Goal: Task Accomplishment & Management: Use online tool/utility

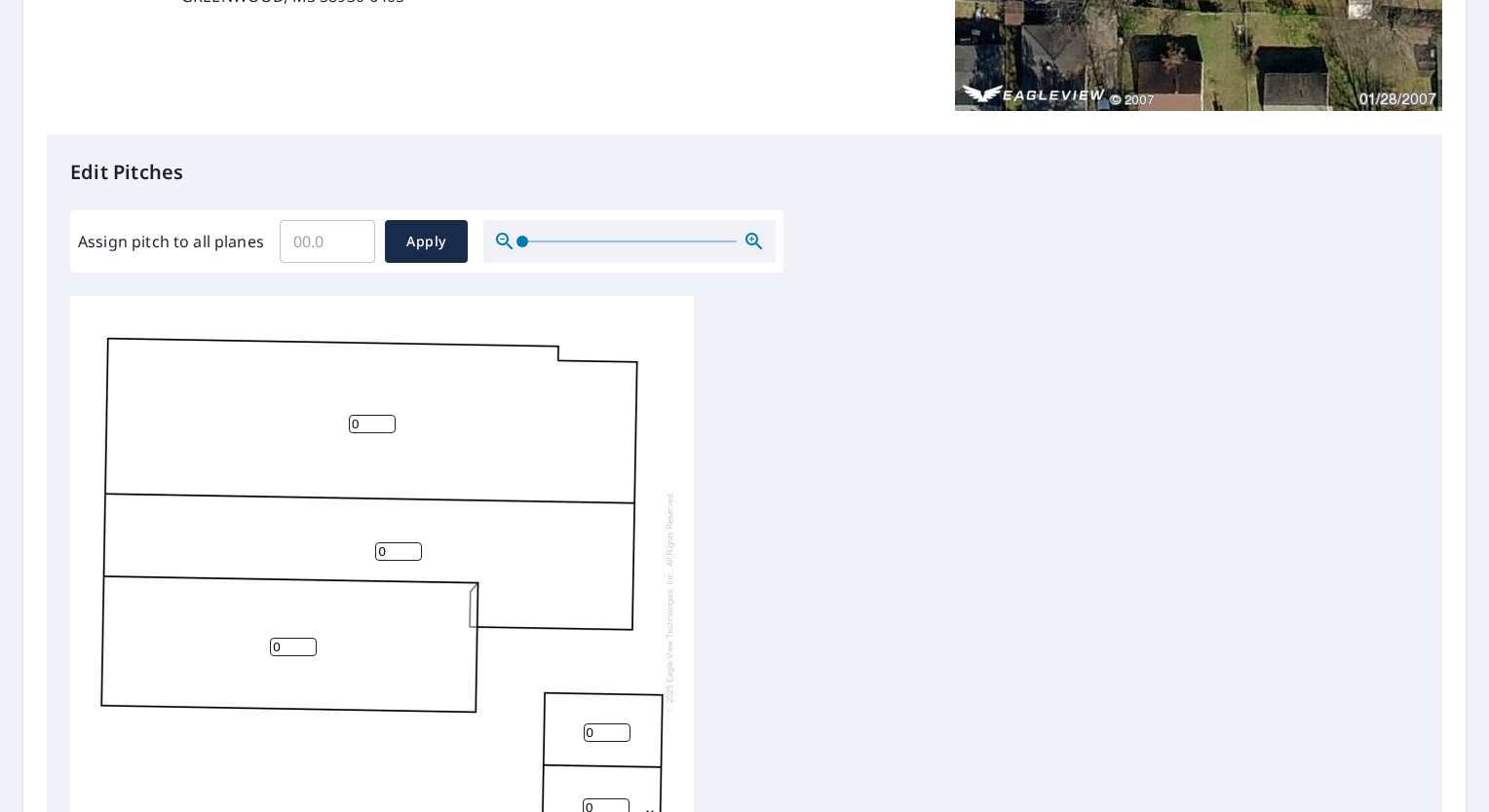
scroll to position [584, 0]
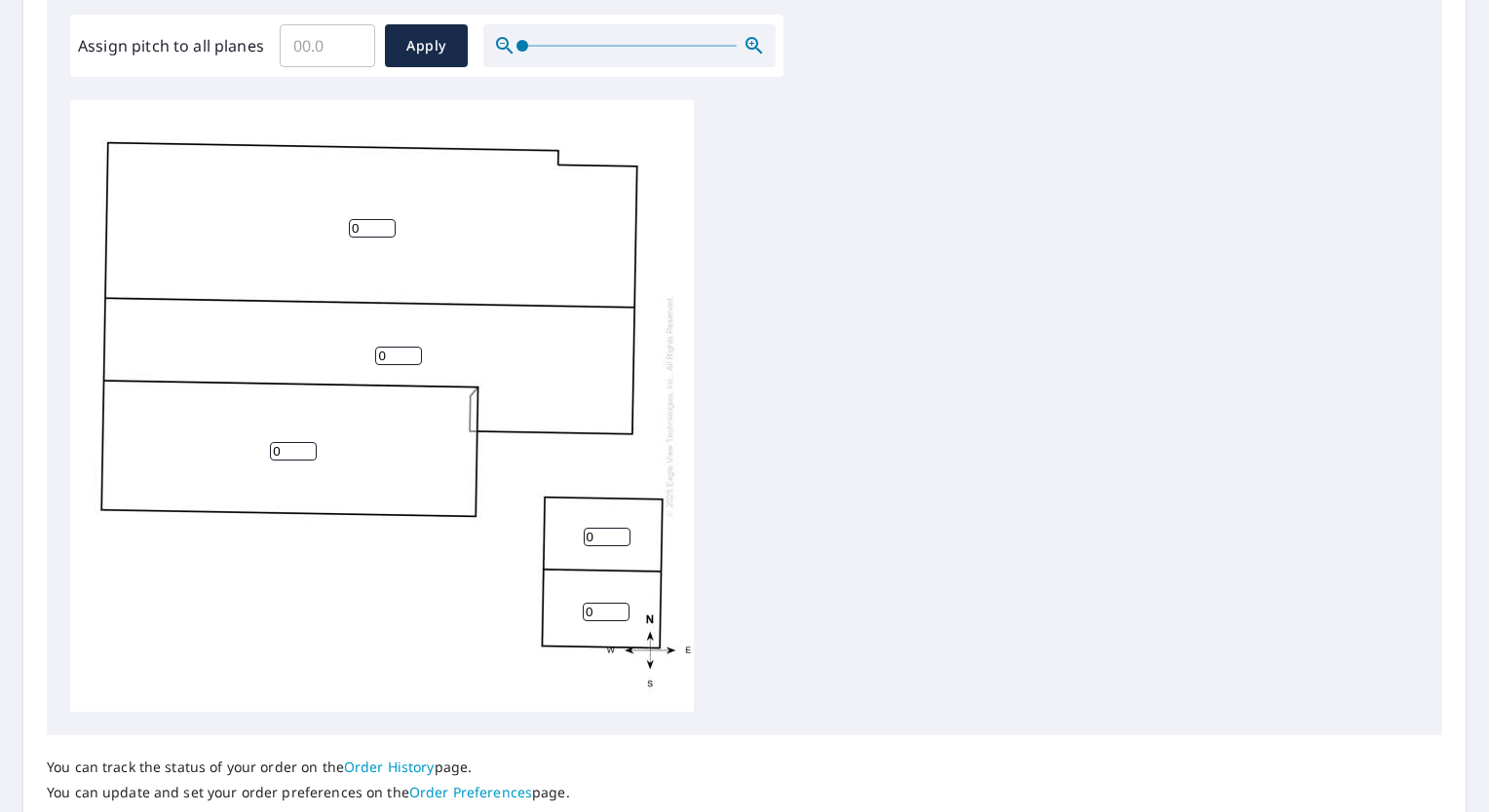
click at [284, 458] on input "0" at bounding box center [293, 451] width 47 height 19
click at [309, 447] on input "1" at bounding box center [293, 451] width 47 height 19
type input "2"
click at [309, 447] on input "2" at bounding box center [293, 451] width 47 height 19
click at [398, 361] on input "0" at bounding box center [398, 356] width 47 height 19
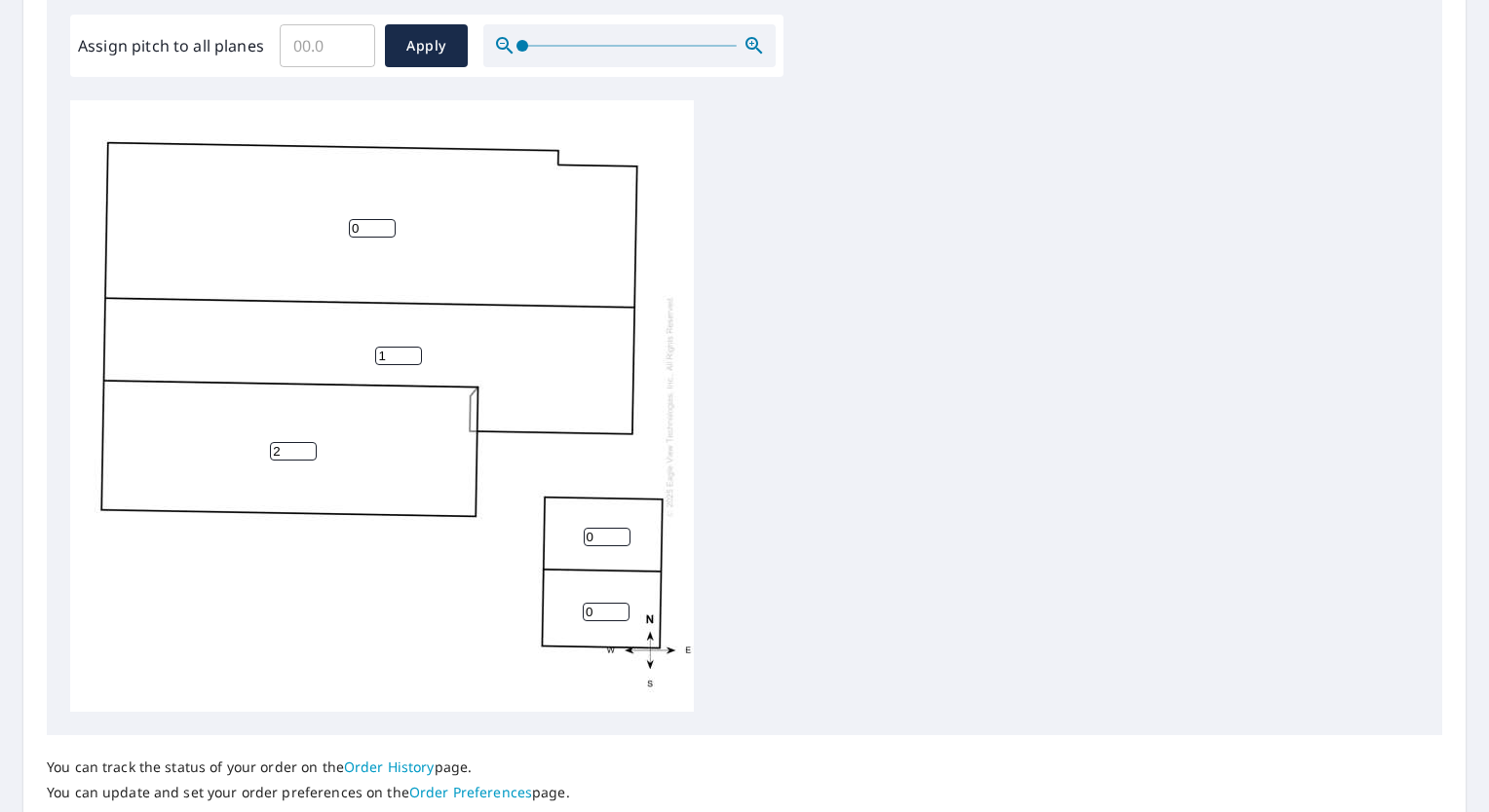
click at [414, 353] on input "1" at bounding box center [398, 356] width 47 height 19
click at [414, 353] on input "2" at bounding box center [398, 356] width 47 height 19
click at [414, 353] on input "3" at bounding box center [398, 356] width 47 height 19
click at [414, 353] on input "4" at bounding box center [398, 356] width 47 height 19
type input "5"
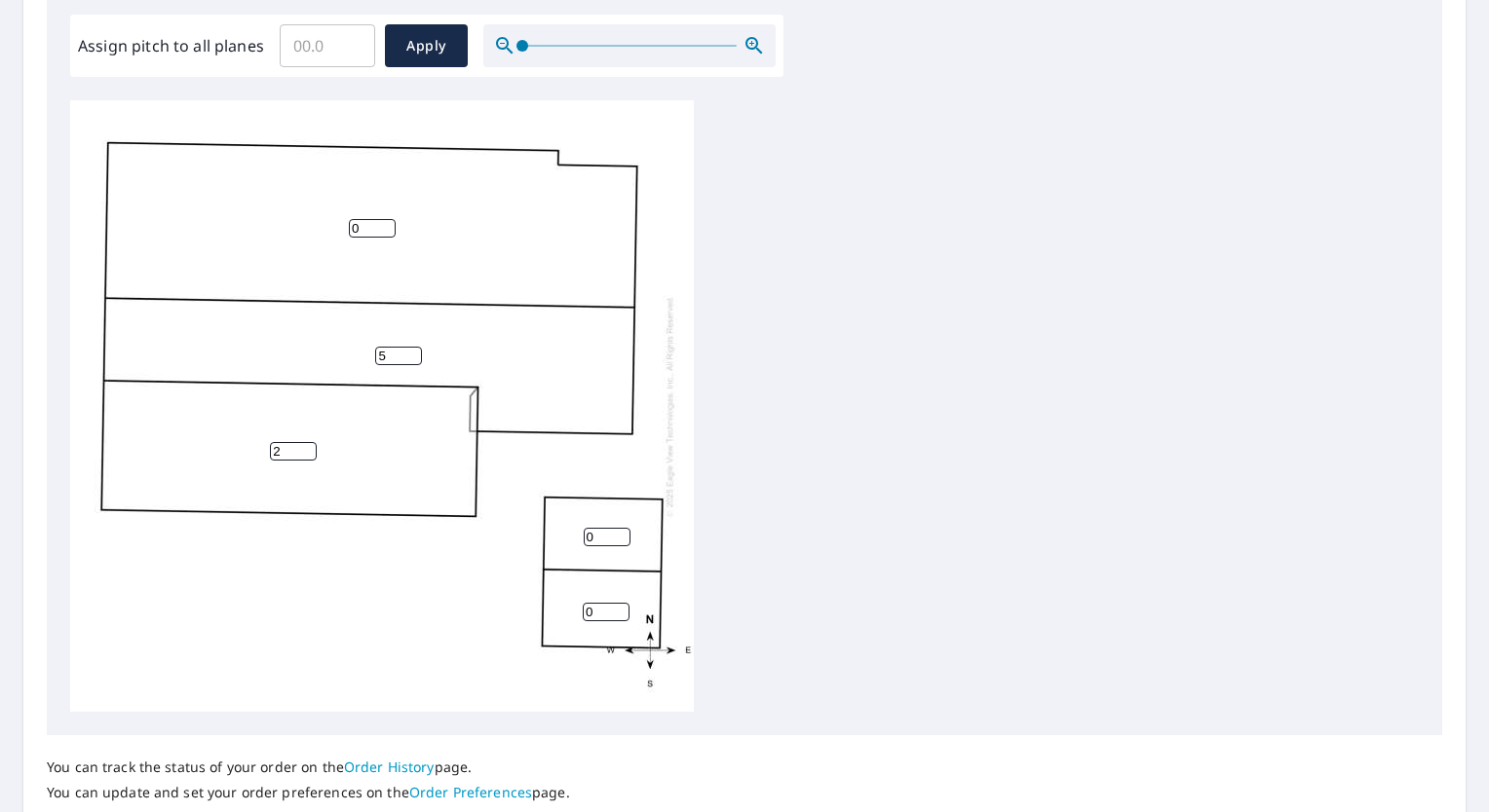
click at [414, 353] on input "5" at bounding box center [398, 356] width 47 height 19
click at [371, 235] on input "0" at bounding box center [373, 228] width 47 height 19
click at [386, 224] on input "1" at bounding box center [373, 228] width 47 height 19
click at [386, 224] on input "2" at bounding box center [373, 228] width 47 height 19
click at [386, 224] on input "3" at bounding box center [373, 228] width 47 height 19
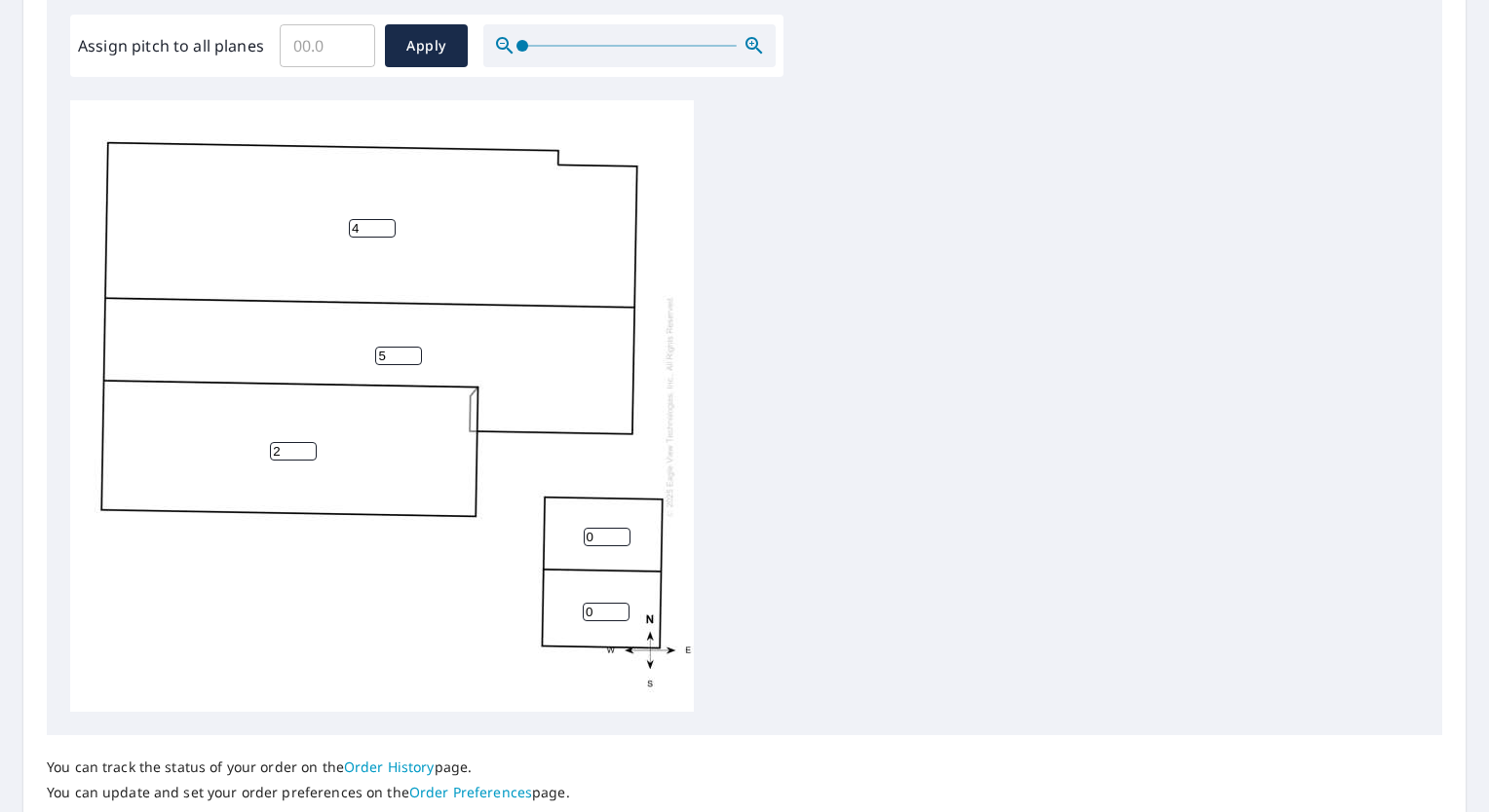
click at [386, 224] on input "4" at bounding box center [373, 228] width 47 height 19
type input "5"
click at [386, 224] on input "5" at bounding box center [373, 228] width 47 height 19
type input "1"
click at [623, 533] on input "1" at bounding box center [607, 537] width 47 height 19
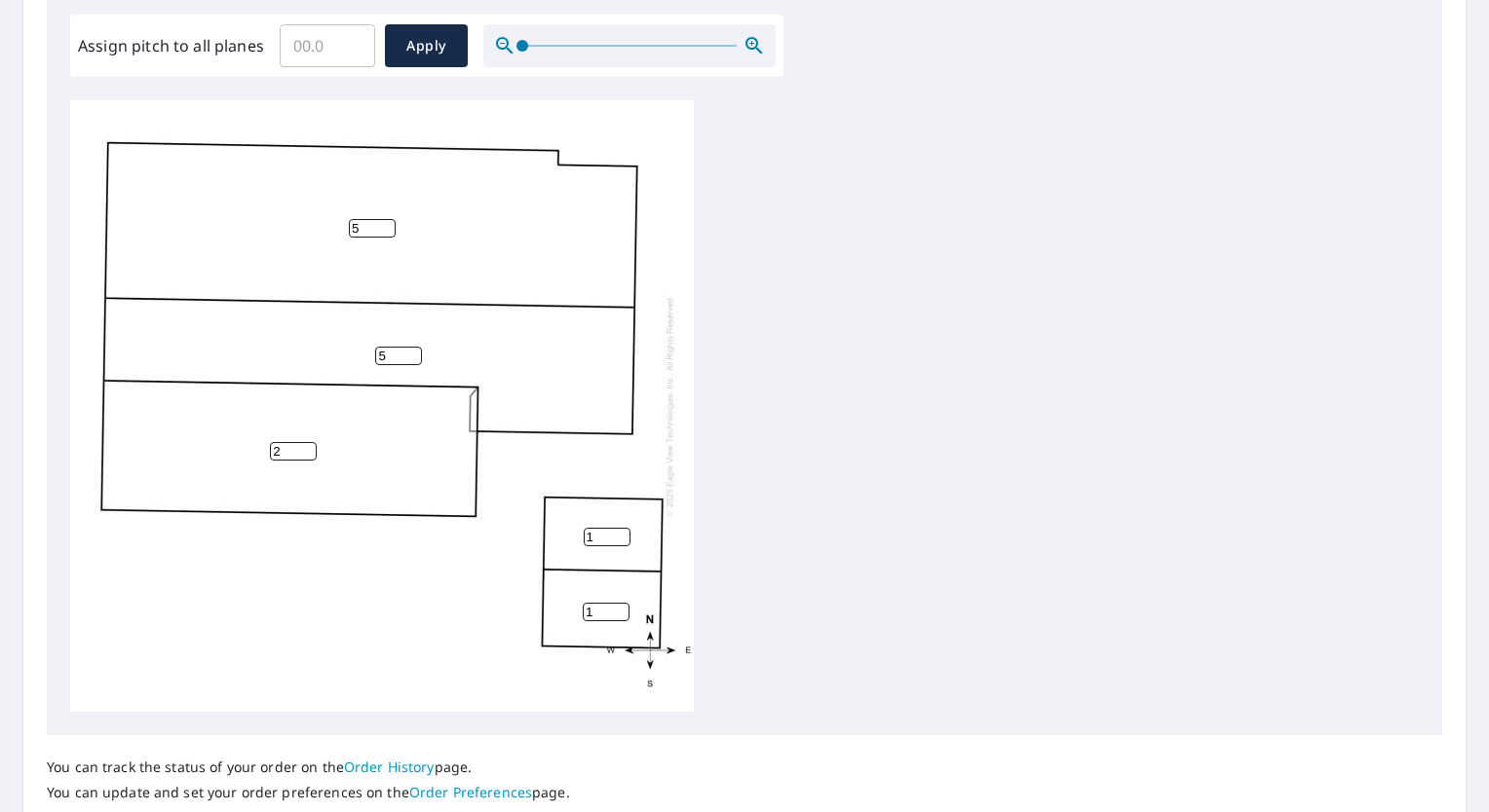
type input "1"
click at [617, 607] on input "1" at bounding box center [606, 611] width 47 height 19
click at [371, 233] on input "5" at bounding box center [373, 228] width 47 height 19
type input "6"
click at [387, 226] on input "6" at bounding box center [373, 228] width 47 height 19
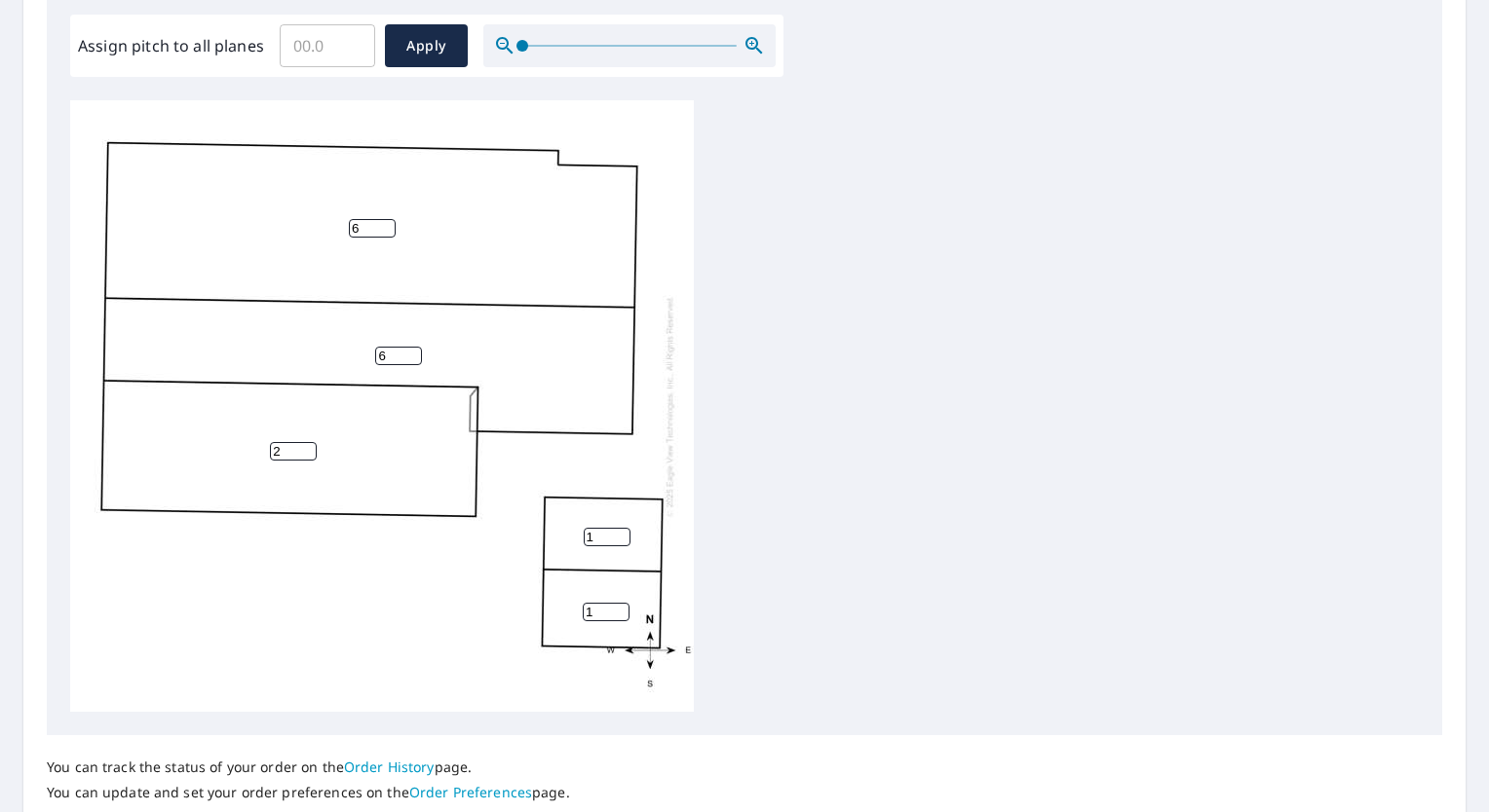
type input "6"
click at [413, 352] on input "6" at bounding box center [398, 356] width 47 height 19
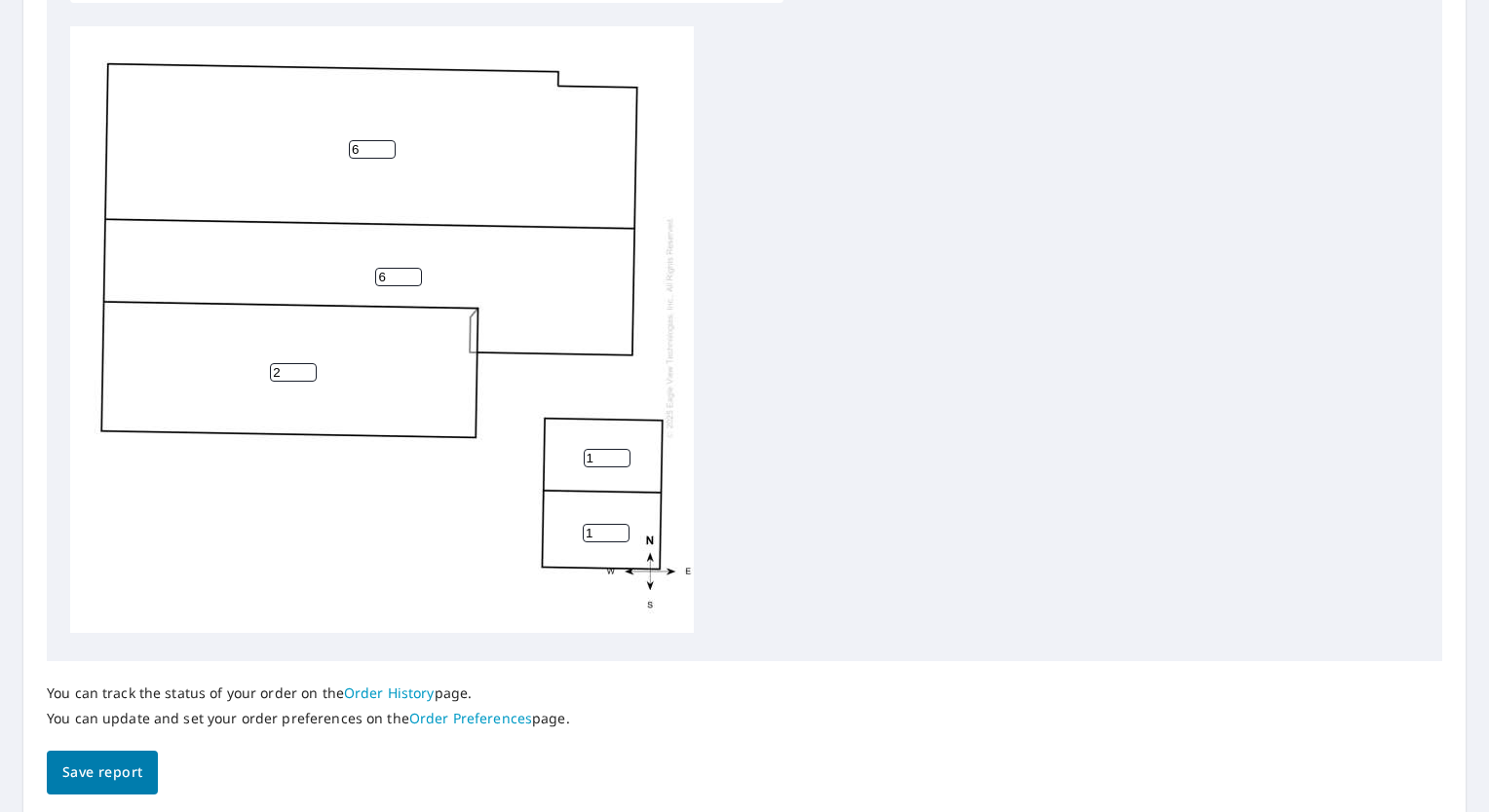
scroll to position [728, 0]
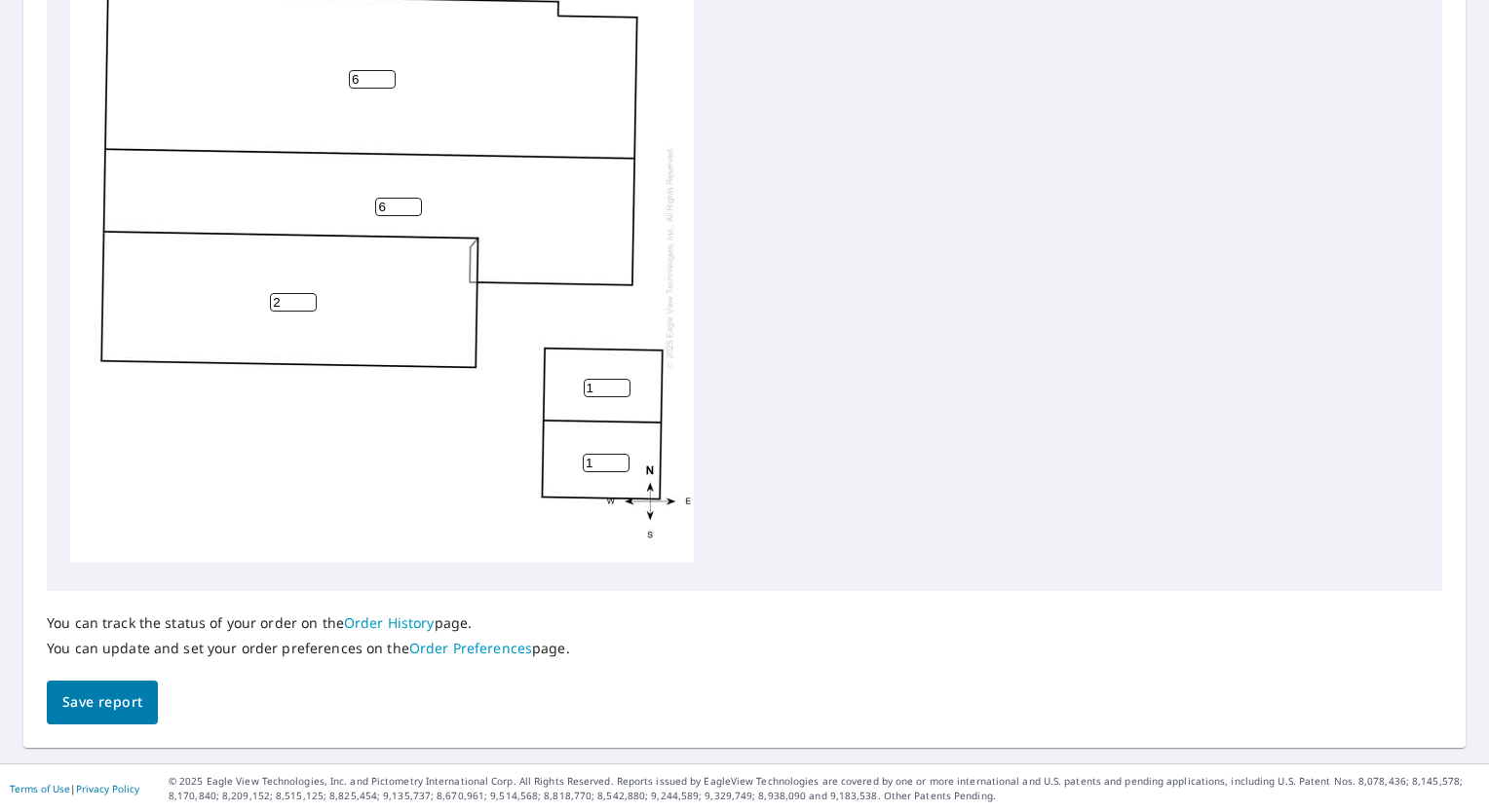
click at [114, 705] on span "Save report" at bounding box center [101, 702] width 80 height 25
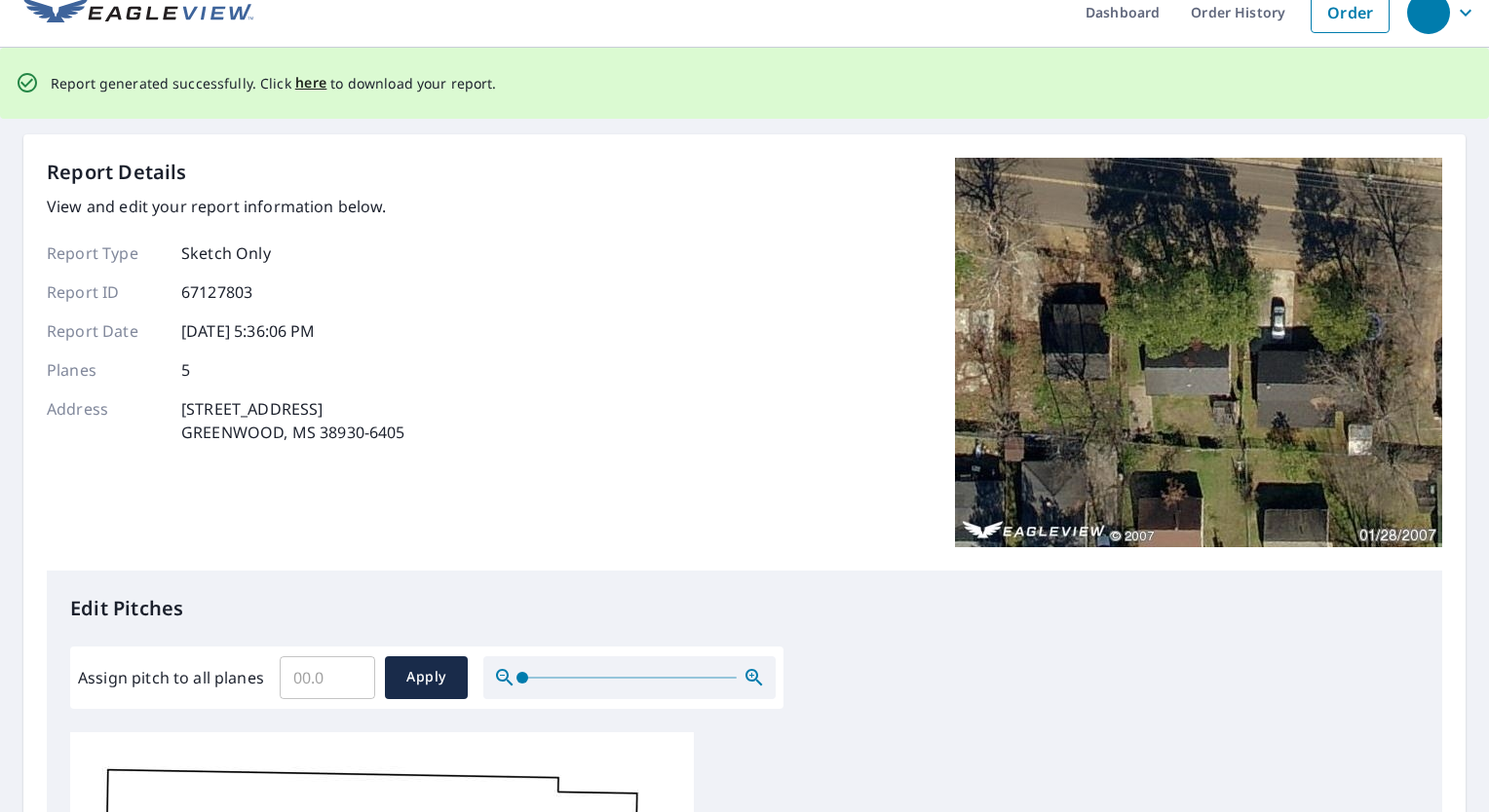
scroll to position [0, 0]
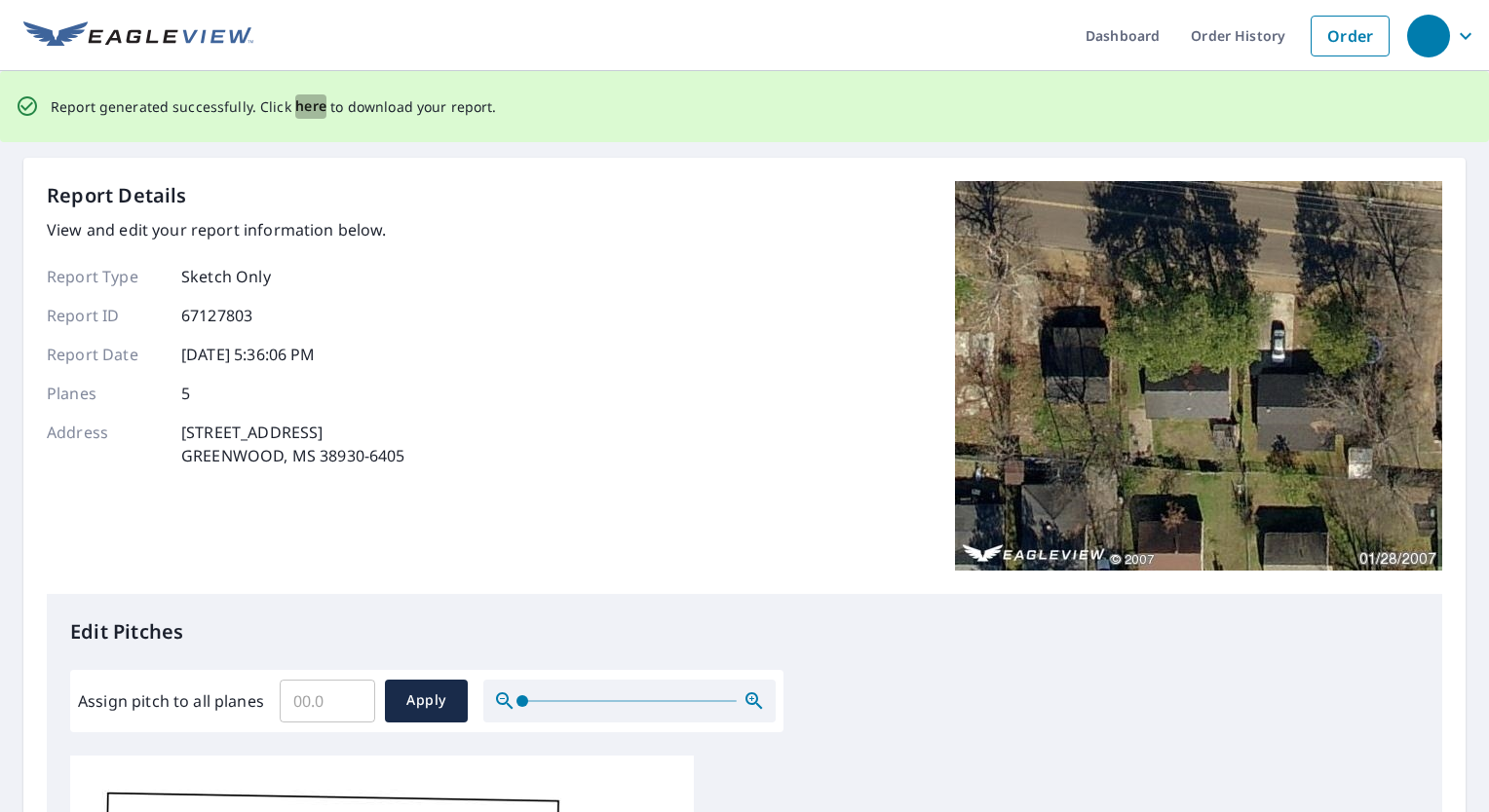
click at [312, 107] on span "here" at bounding box center [311, 106] width 32 height 25
